Goal: Task Accomplishment & Management: Manage account settings

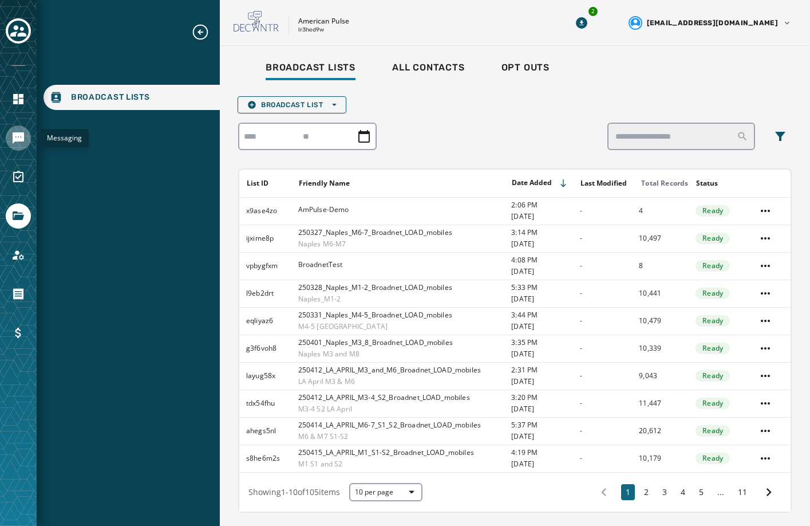
click at [19, 131] on link "Navigate to Messaging" at bounding box center [18, 137] width 25 height 25
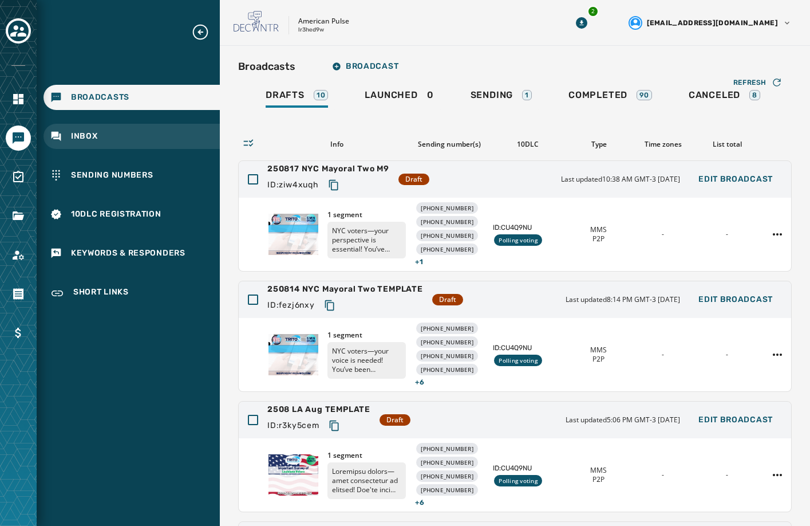
click at [125, 132] on div "Inbox" at bounding box center [132, 136] width 176 height 25
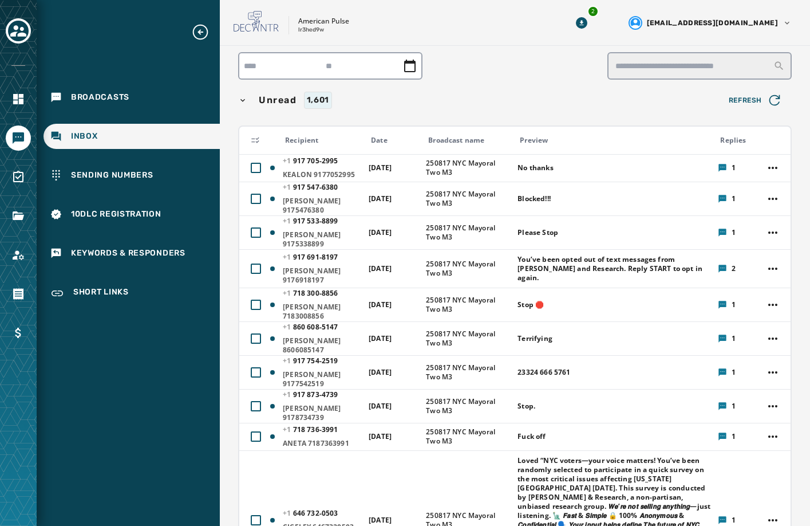
scroll to position [2, 0]
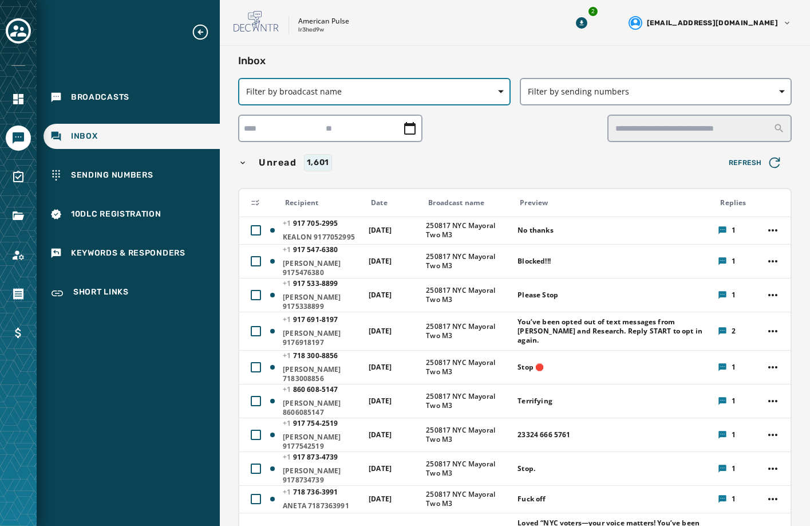
click at [470, 84] on button "Filter by broadcast name" at bounding box center [374, 91] width 273 height 27
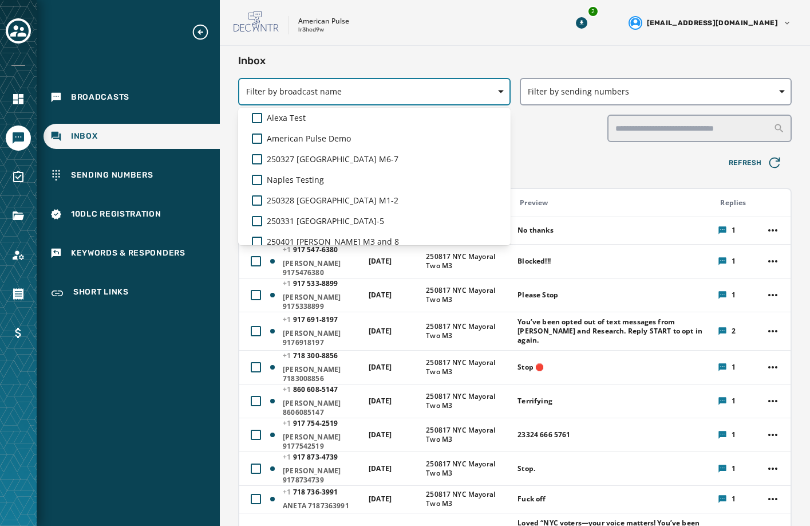
click at [388, 93] on span "Filter by broadcast name" at bounding box center [374, 91] width 257 height 11
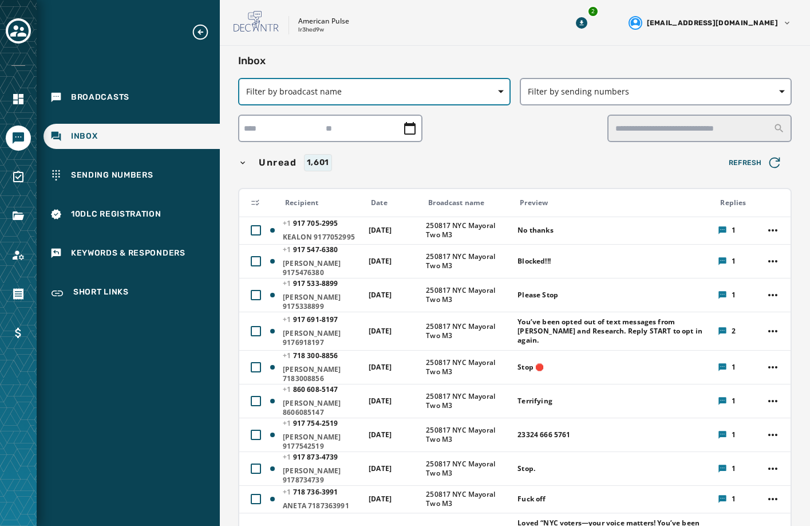
click at [387, 90] on span "Filter by broadcast name" at bounding box center [374, 91] width 257 height 11
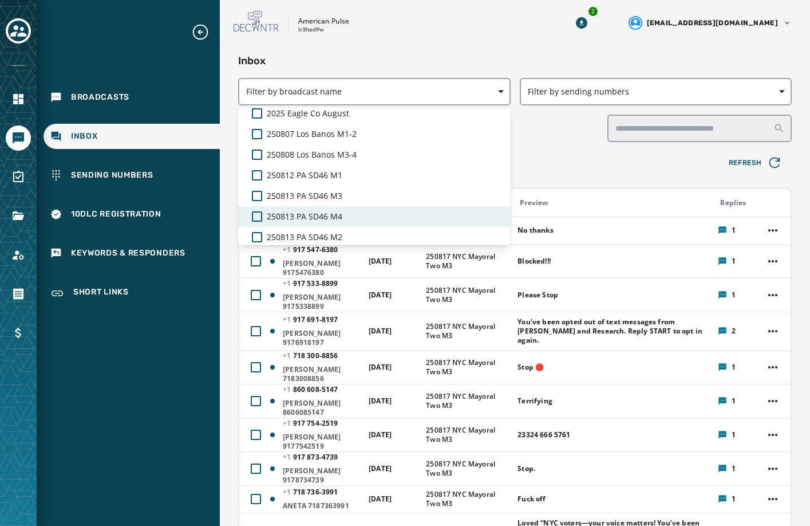
scroll to position [1473, 0]
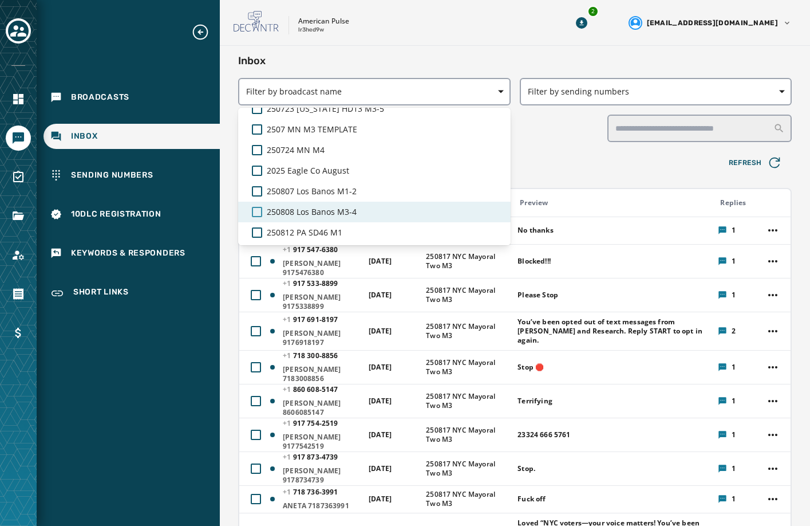
click at [259, 210] on div at bounding box center [257, 212] width 10 height 10
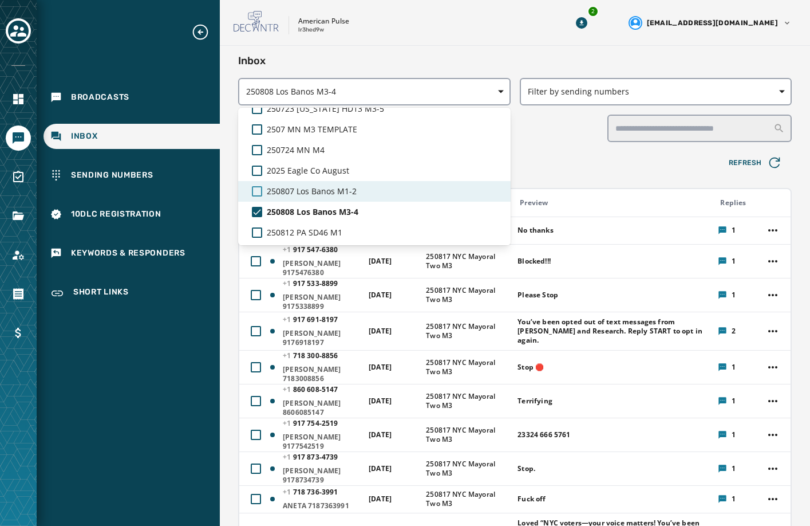
click at [259, 187] on div at bounding box center [257, 191] width 10 height 10
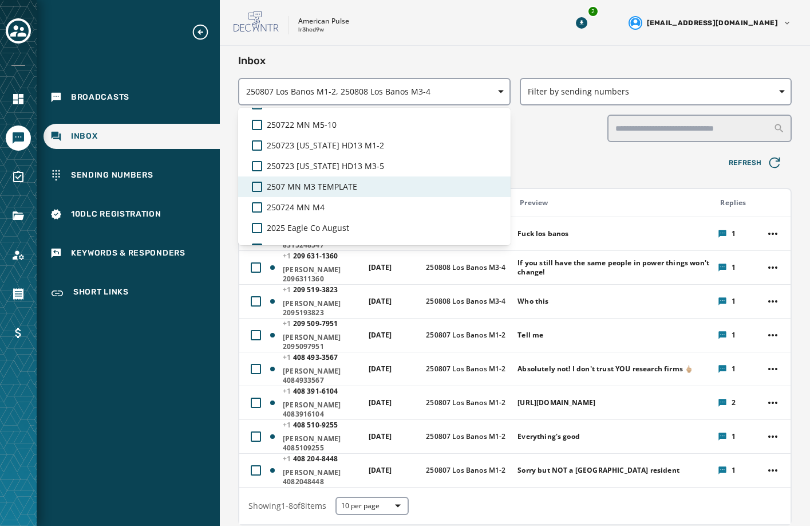
scroll to position [1473, 0]
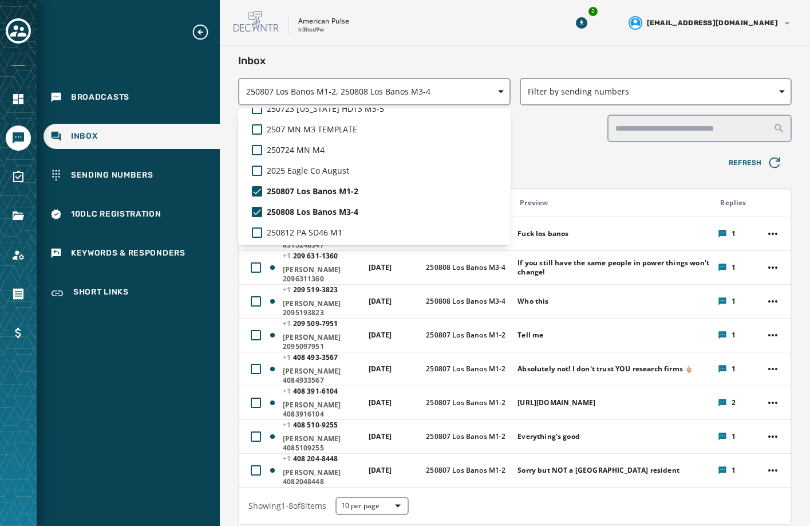
click at [568, 154] on div "Inbox 250807 Los Banos M1-2, 250808 Los Banos M3-4 Alexa Test American Pulse De…" at bounding box center [515, 508] width 554 height 911
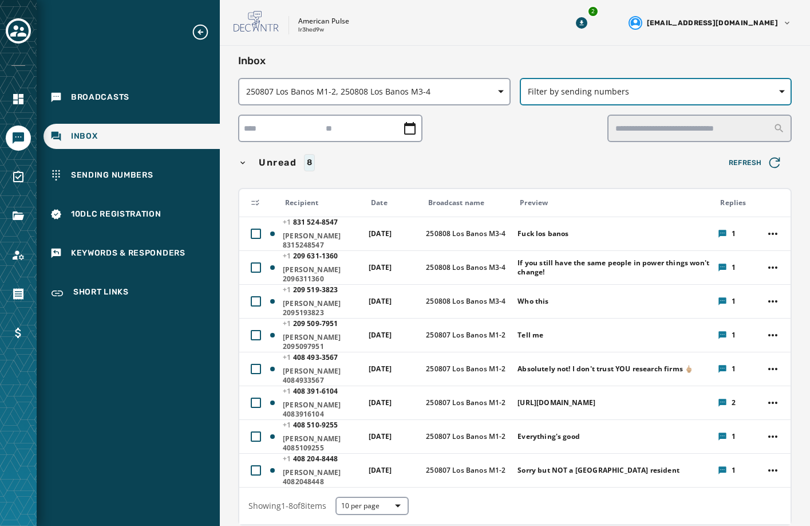
click at [652, 93] on span "Filter by sending numbers" at bounding box center [656, 91] width 257 height 11
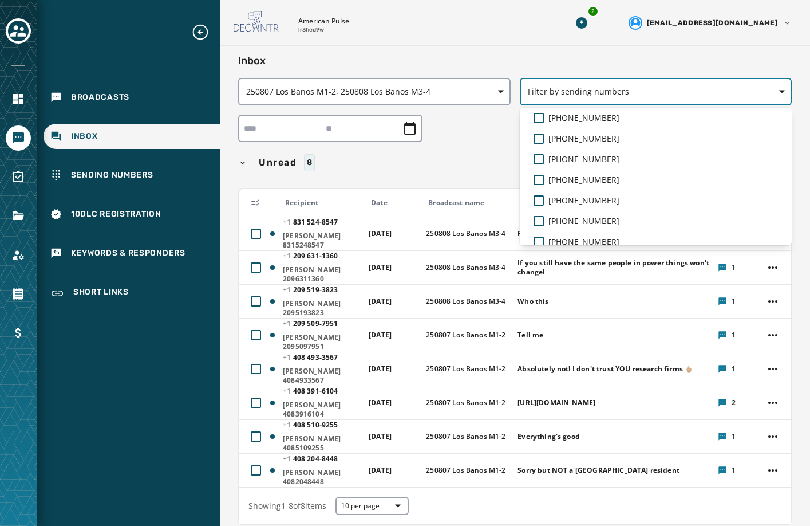
click at [652, 93] on span "Filter by sending numbers" at bounding box center [656, 91] width 257 height 11
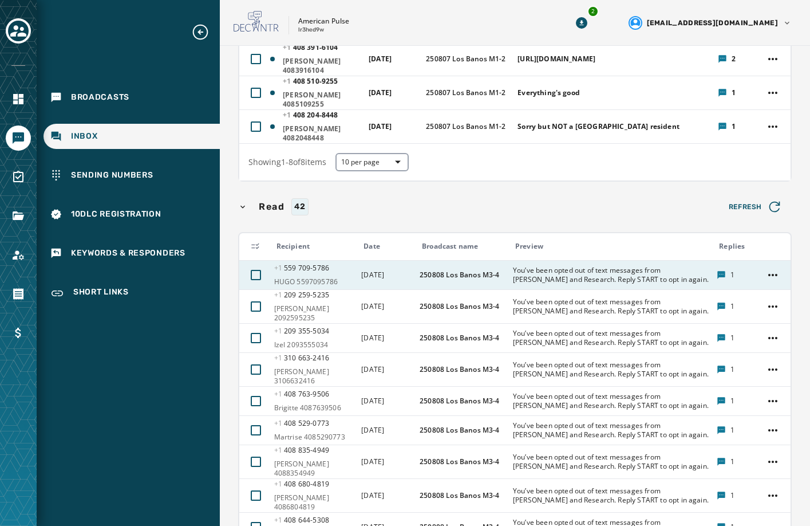
scroll to position [403, 0]
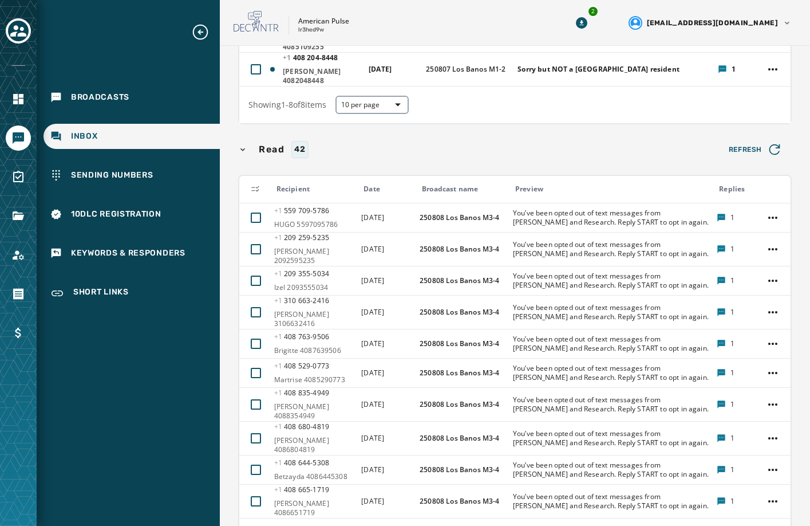
click at [257, 184] on icon at bounding box center [255, 188] width 9 height 9
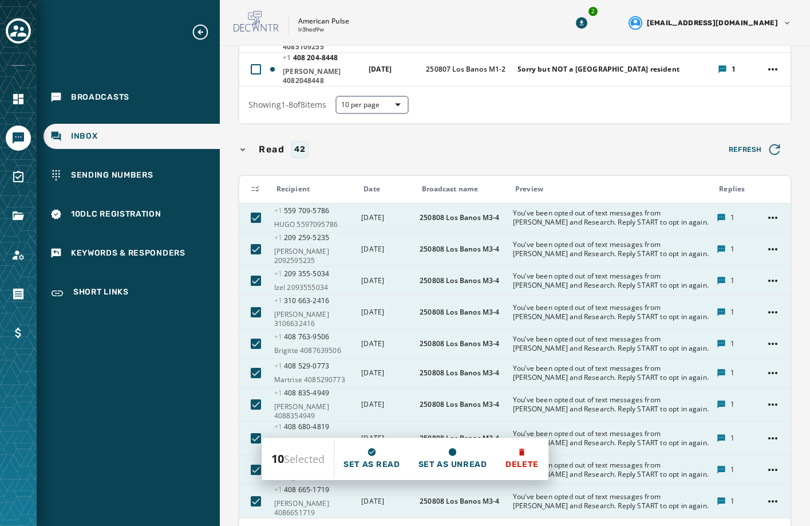
click at [257, 184] on icon at bounding box center [255, 188] width 9 height 9
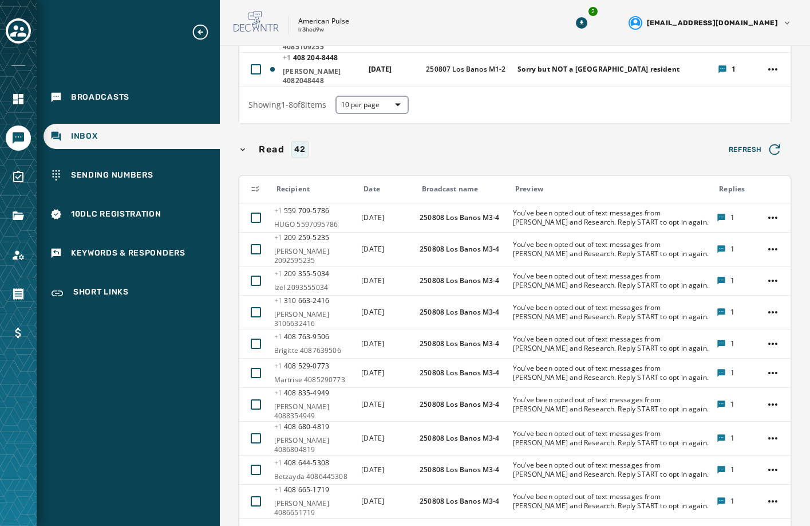
click at [388, 513] on span "50 per page" at bounding box center [382, 518] width 46 height 11
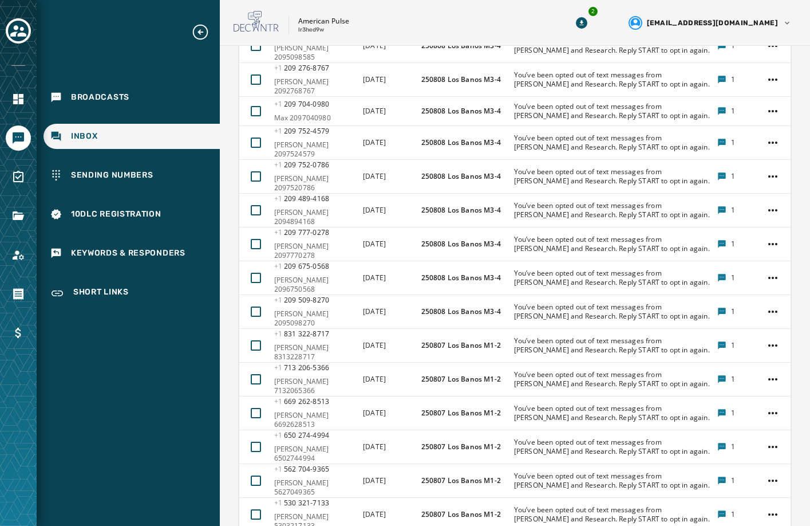
scroll to position [1360, 0]
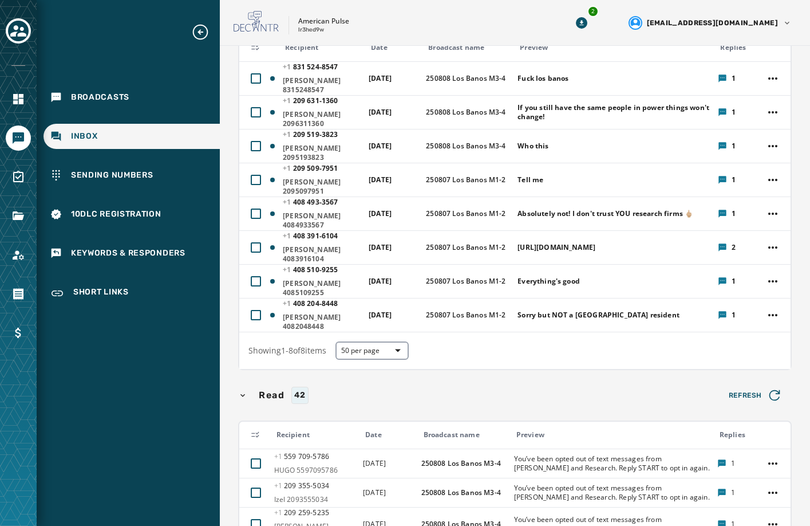
scroll to position [100, 0]
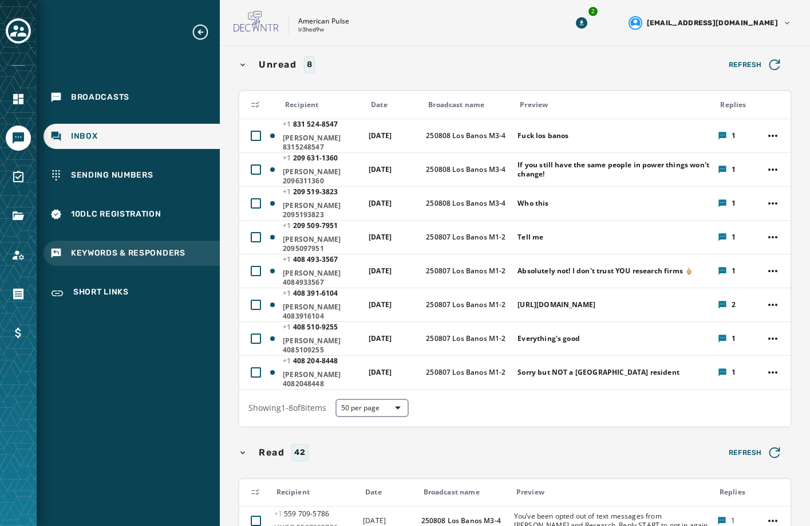
click at [124, 254] on span "Keywords & Responders" at bounding box center [128, 252] width 115 height 11
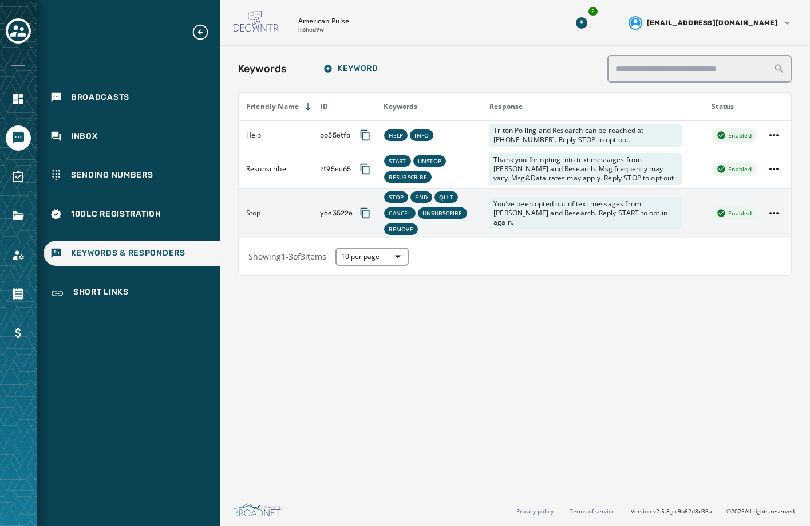
click at [482, 218] on div "STOP END QUIT CANCEL UNSUBSCRIBE REMOVE" at bounding box center [432, 213] width 99 height 48
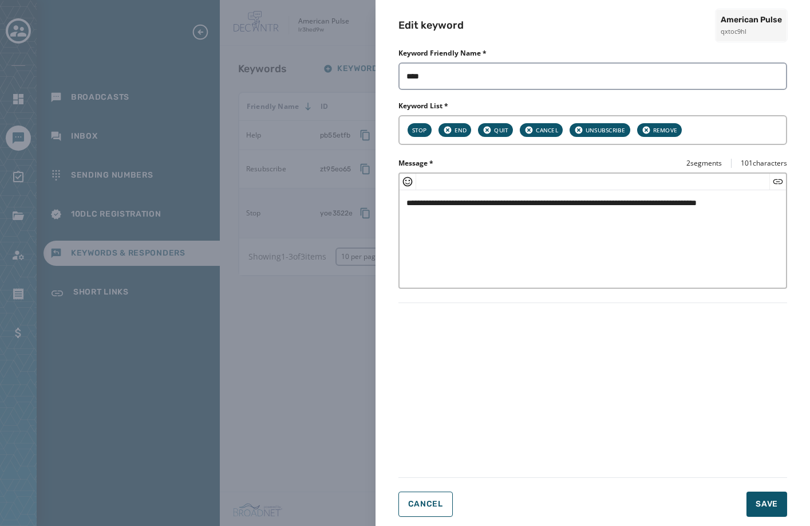
click at [318, 297] on div "**********" at bounding box center [405, 263] width 810 height 526
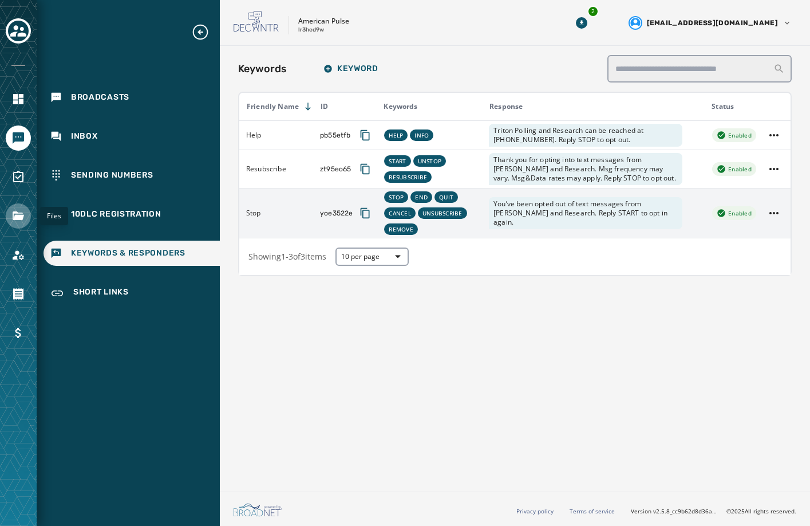
click at [18, 214] on icon "Navigate to Files" at bounding box center [18, 216] width 14 height 14
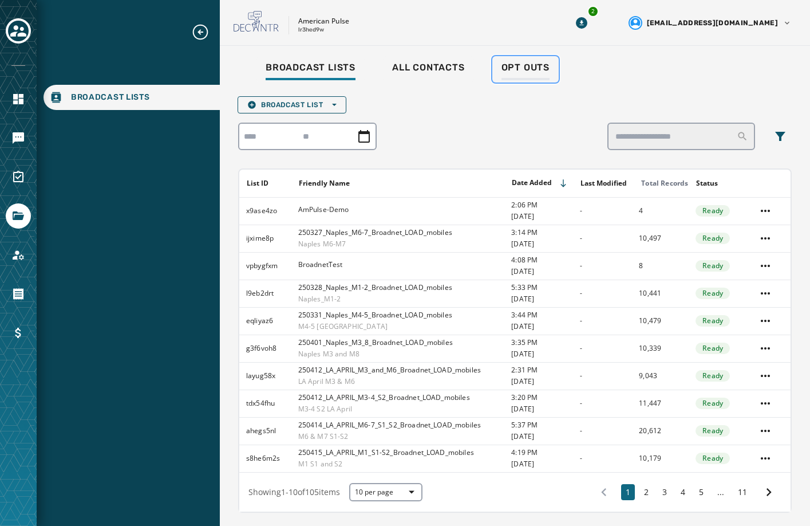
click at [524, 61] on link "Opt Outs" at bounding box center [526, 69] width 66 height 26
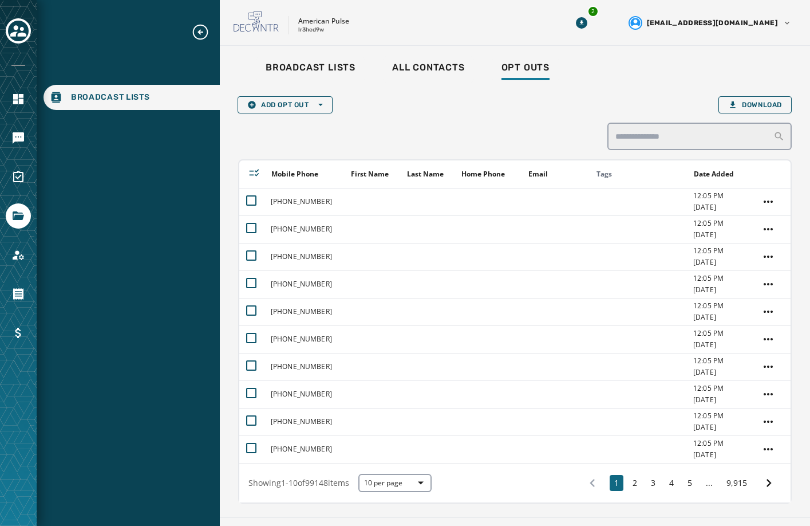
click at [395, 128] on div "Add Opt Out Open options Download Mobile Phone First Name Last Name Home Phone …" at bounding box center [515, 299] width 554 height 407
